Goal: Task Accomplishment & Management: Use online tool/utility

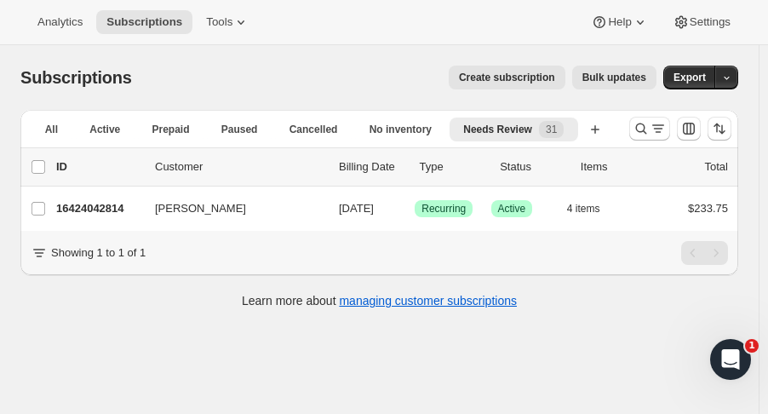
click at [645, 120] on button "Search and filter results" at bounding box center [649, 129] width 41 height 24
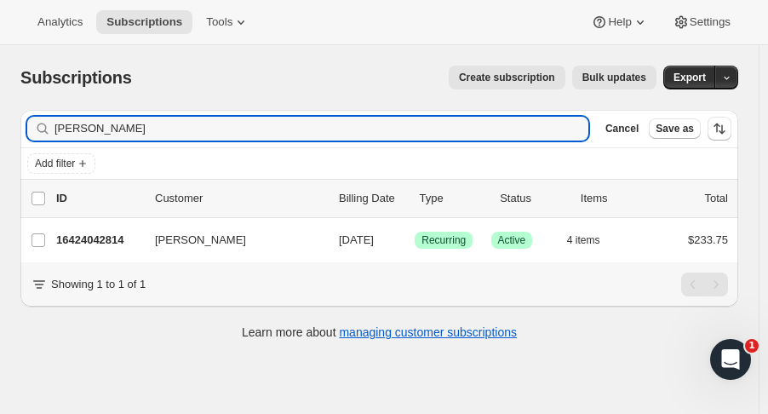
drag, startPoint x: 77, startPoint y: 123, endPoint x: -116, endPoint y: 113, distance: 192.7
click at [0, 113] on html "Analytics Subscriptions Tools Help Settings Skip to content Subscriptions. This…" at bounding box center [384, 207] width 768 height 414
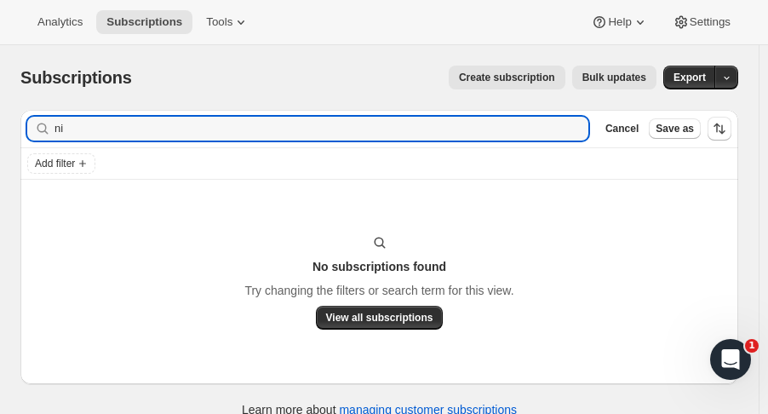
type input "n"
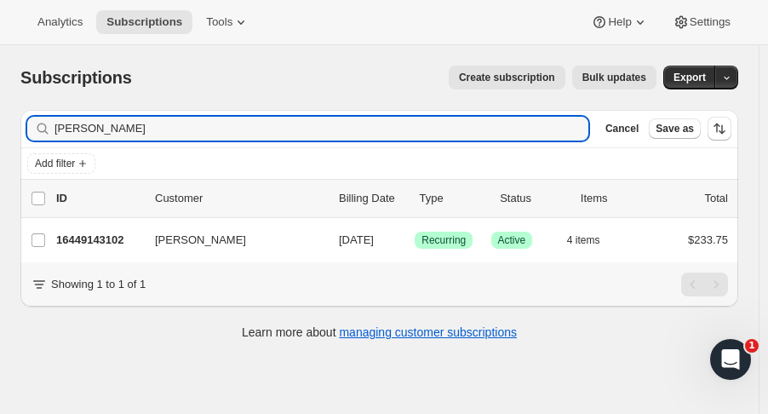
type input "[PERSON_NAME]"
click at [97, 252] on div "[PERSON_NAME] 16449143102 [PERSON_NAME] [DATE] Success Recurring Success Active…" at bounding box center [379, 240] width 718 height 44
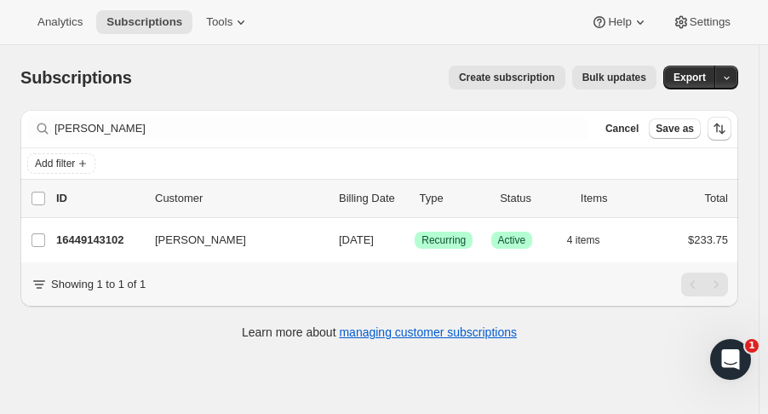
click at [95, 242] on p "16449143102" at bounding box center [98, 240] width 85 height 17
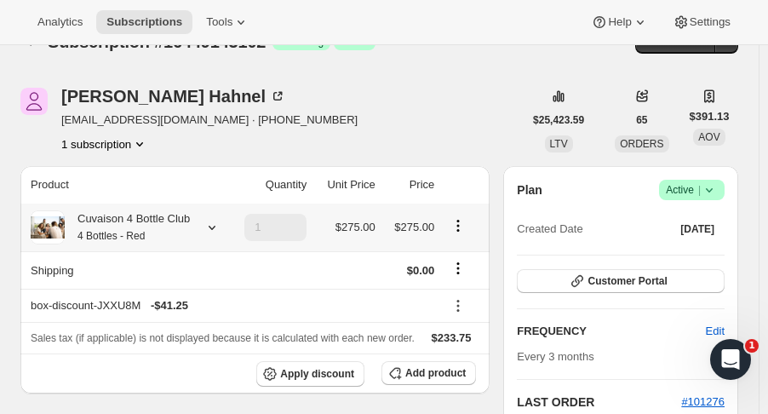
scroll to position [40, 0]
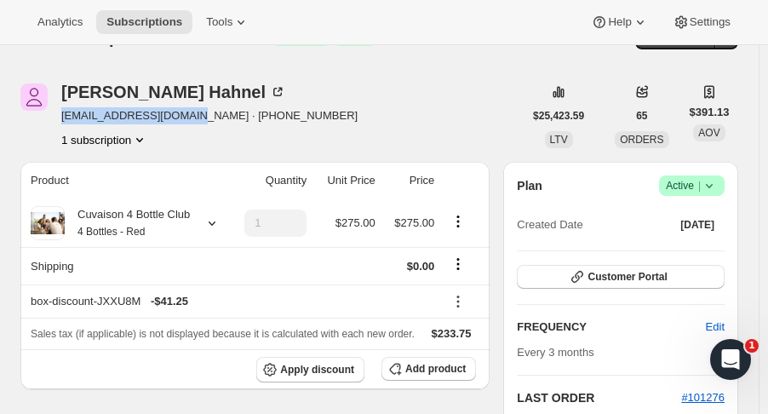
drag, startPoint x: 192, startPoint y: 118, endPoint x: 59, endPoint y: 118, distance: 132.8
click at [59, 118] on div "[PERSON_NAME] [PERSON_NAME][EMAIL_ADDRESS][DOMAIN_NAME] · [PHONE_NUMBER] 1 subs…" at bounding box center [271, 115] width 502 height 65
click at [70, 118] on span "[EMAIL_ADDRESS][DOMAIN_NAME] · [PHONE_NUMBER]" at bounding box center [209, 115] width 296 height 17
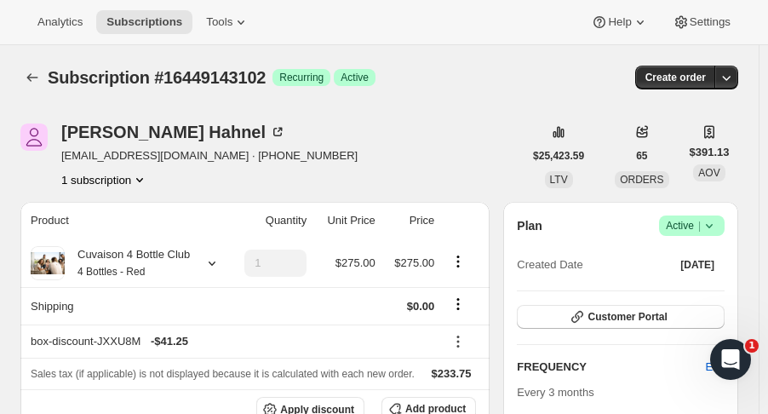
click at [735, 79] on icon "button" at bounding box center [726, 77] width 17 height 17
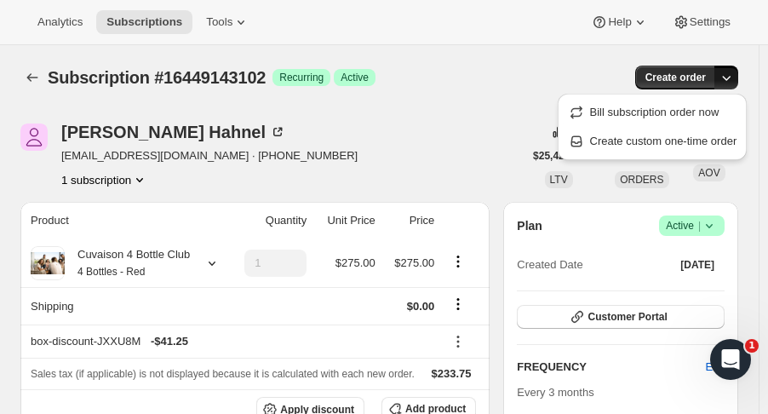
click at [711, 151] on button "Create custom one-time order" at bounding box center [653, 141] width 180 height 27
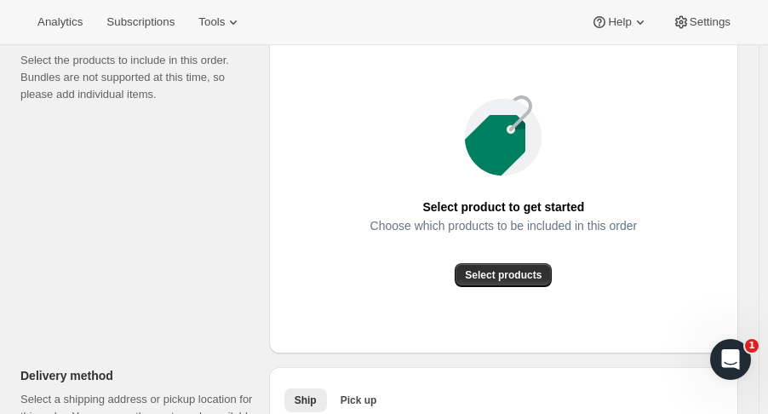
scroll to position [242, 0]
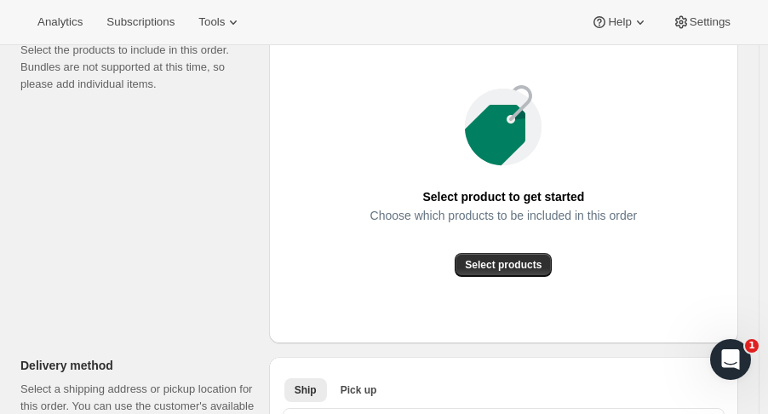
click at [542, 267] on span "Select products" at bounding box center [503, 265] width 77 height 14
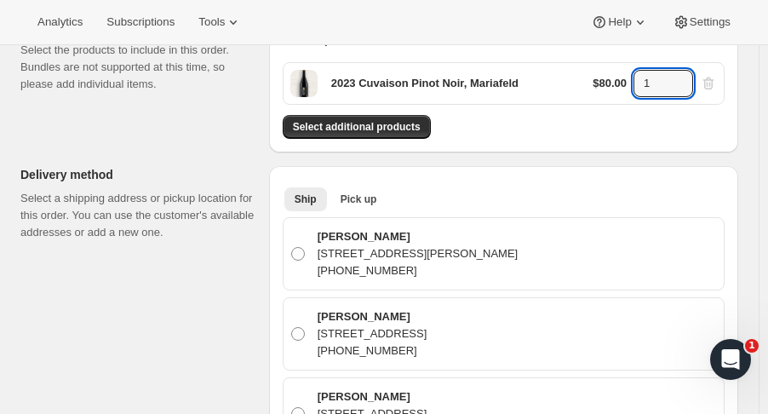
click at [684, 77] on icon at bounding box center [680, 78] width 8 height 4
type input "2"
click at [360, 96] on div "2023 Cuvaison Pinot Noir, Mariafeld $80.00 2" at bounding box center [504, 83] width 442 height 43
click at [401, 117] on button "Select additional products" at bounding box center [357, 127] width 148 height 24
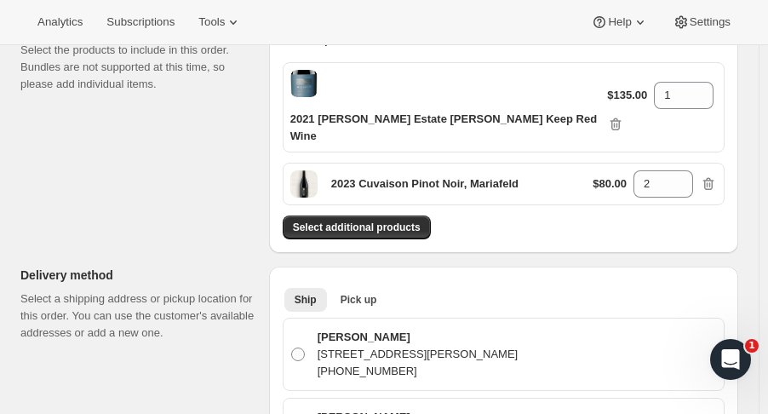
click at [409, 215] on button "Select additional products" at bounding box center [357, 227] width 148 height 24
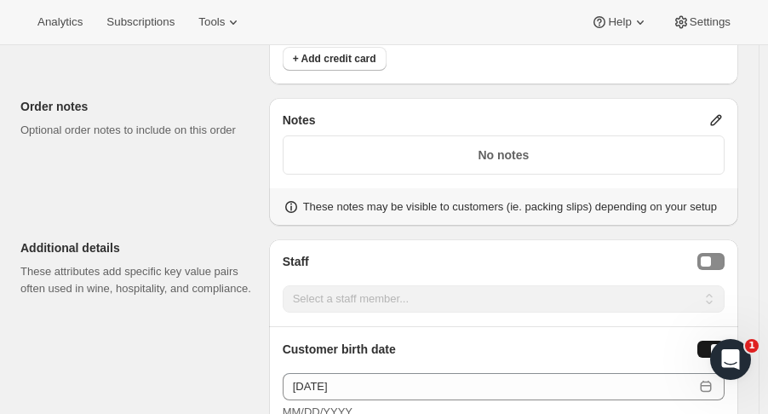
scroll to position [1251, 0]
click at [711, 257] on div "Staff Selector" at bounding box center [706, 262] width 10 height 10
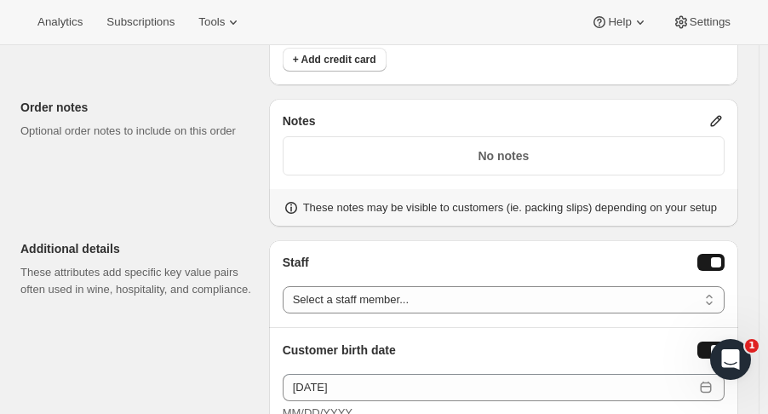
click at [718, 286] on select "Select a staff member... [PERSON_NAME] Rafa [PERSON_NAME] [PERSON_NAME] [PERSON…" at bounding box center [504, 299] width 442 height 27
select select "associate-0"
click at [285, 286] on select "Select a staff member... [PERSON_NAME] Rafa [PERSON_NAME] [PERSON_NAME] [PERSON…" at bounding box center [504, 299] width 442 height 27
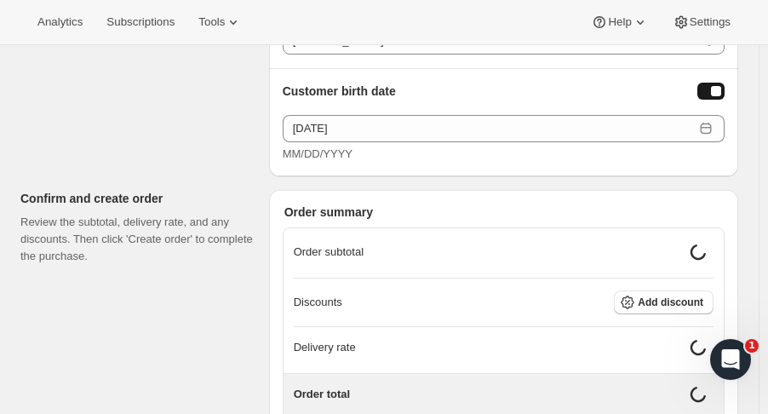
scroll to position [1509, 0]
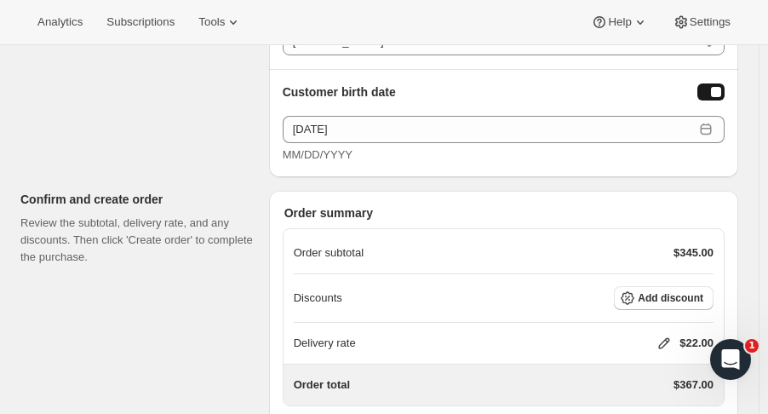
click at [676, 291] on span "Add discount" at bounding box center [671, 298] width 66 height 14
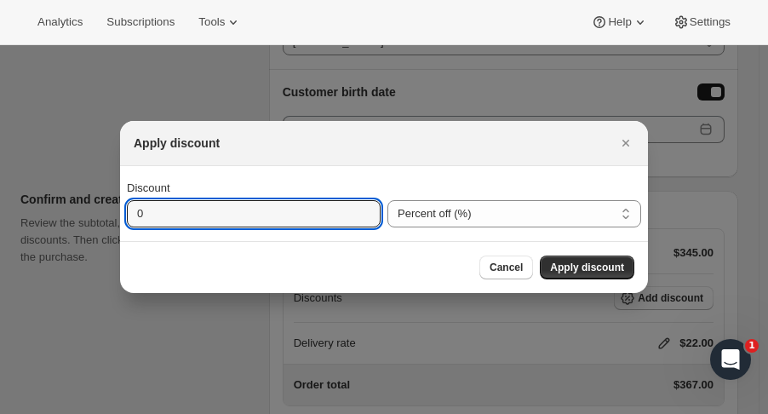
click at [335, 208] on input "0" at bounding box center [241, 213] width 228 height 27
type input "15"
click at [602, 274] on button "Apply discount" at bounding box center [587, 267] width 95 height 24
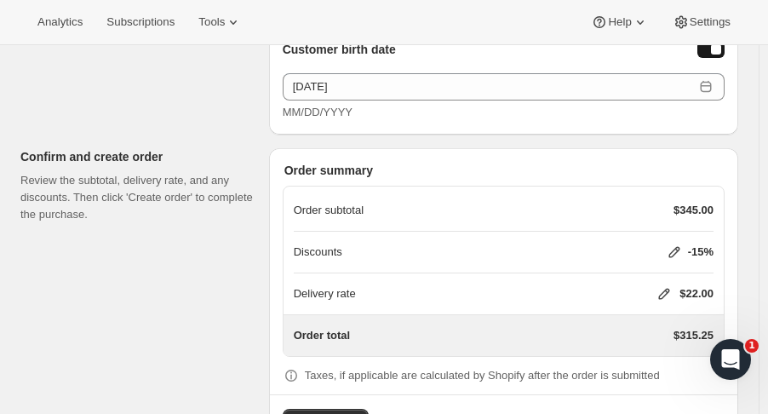
scroll to position [1558, 0]
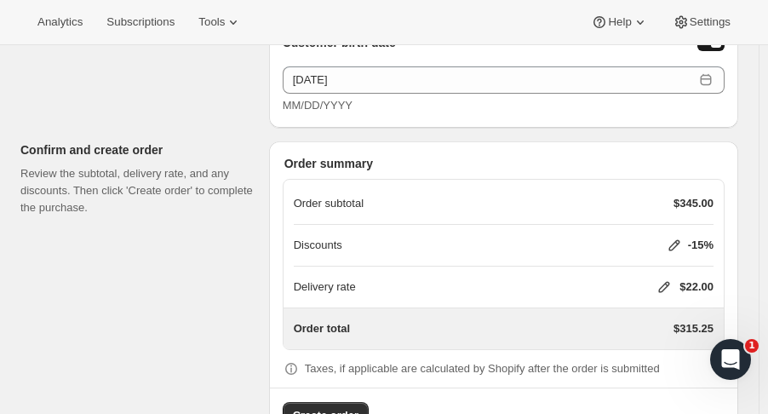
click at [679, 240] on icon at bounding box center [673, 245] width 11 height 11
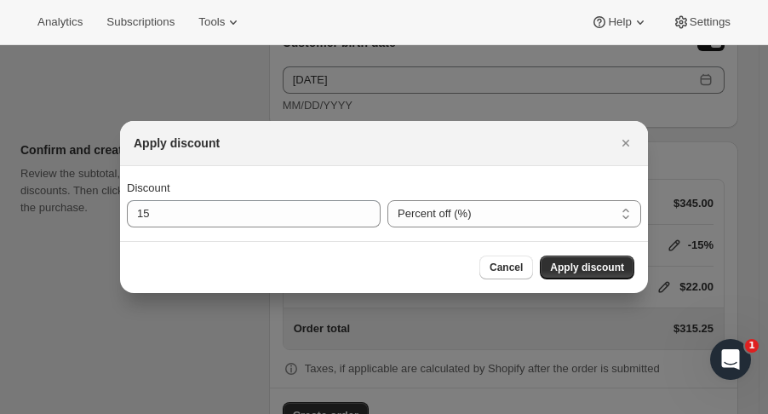
click at [610, 209] on select "Percent off (%) Amount off ($)" at bounding box center [514, 213] width 254 height 27
select select "fixedAmount"
click at [387, 200] on select "Percent off (%) Amount off ($)" at bounding box center [514, 213] width 254 height 27
click at [628, 143] on icon "Close" at bounding box center [625, 143] width 17 height 17
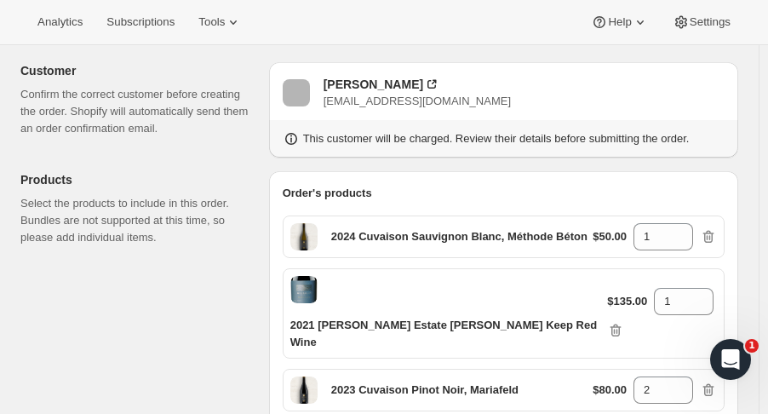
scroll to position [97, 0]
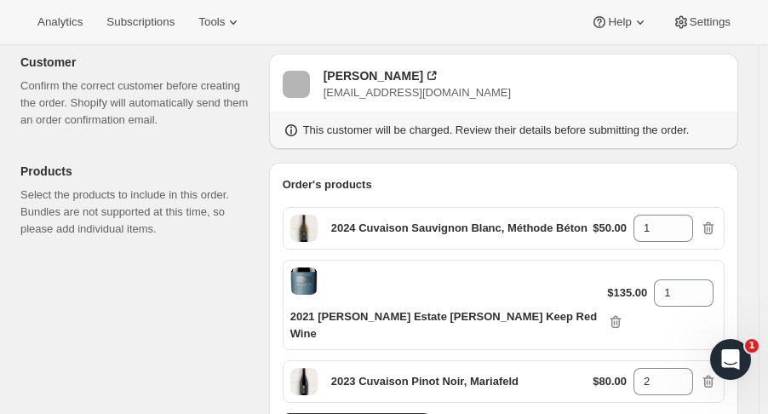
click at [531, 232] on p "2024 Cuvaison Sauvignon Blanc, Méthode Béton" at bounding box center [459, 228] width 256 height 17
click at [559, 230] on p "2024 Cuvaison Sauvignon Blanc, Méthode Béton" at bounding box center [459, 228] width 256 height 17
click at [708, 380] on icon "button" at bounding box center [708, 382] width 2 height 5
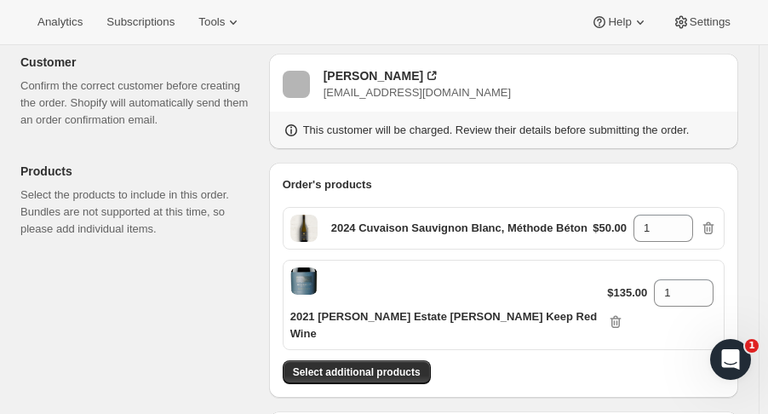
click at [386, 365] on span "Select additional products" at bounding box center [357, 372] width 128 height 14
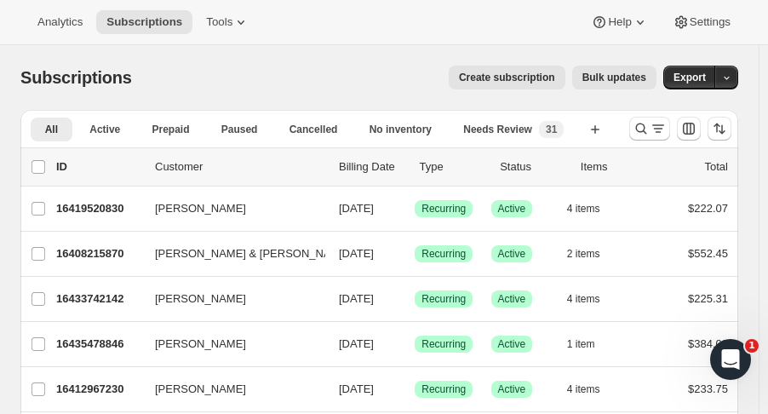
click at [645, 129] on icon "Search and filter results" at bounding box center [641, 128] width 11 height 11
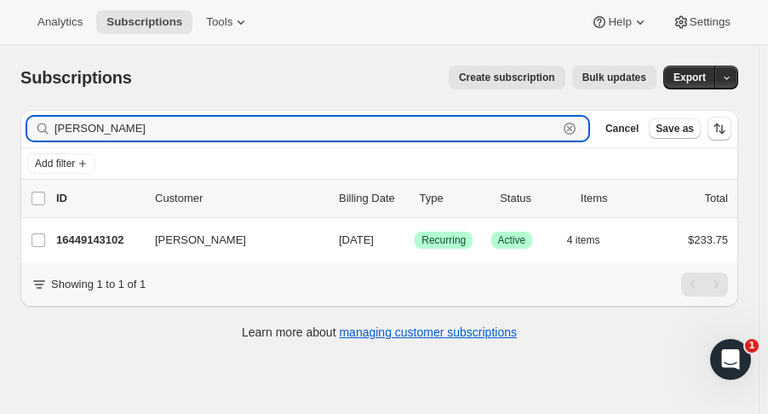
type input "[PERSON_NAME]"
click at [92, 237] on p "16449143102" at bounding box center [98, 240] width 85 height 17
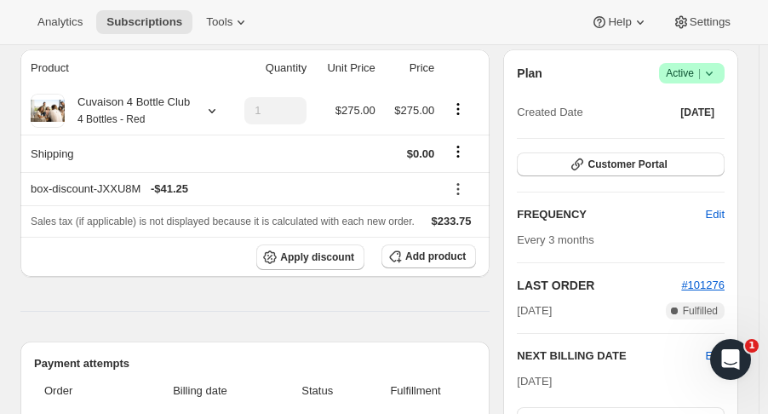
scroll to position [152, 0]
